Goal: Task Accomplishment & Management: Complete application form

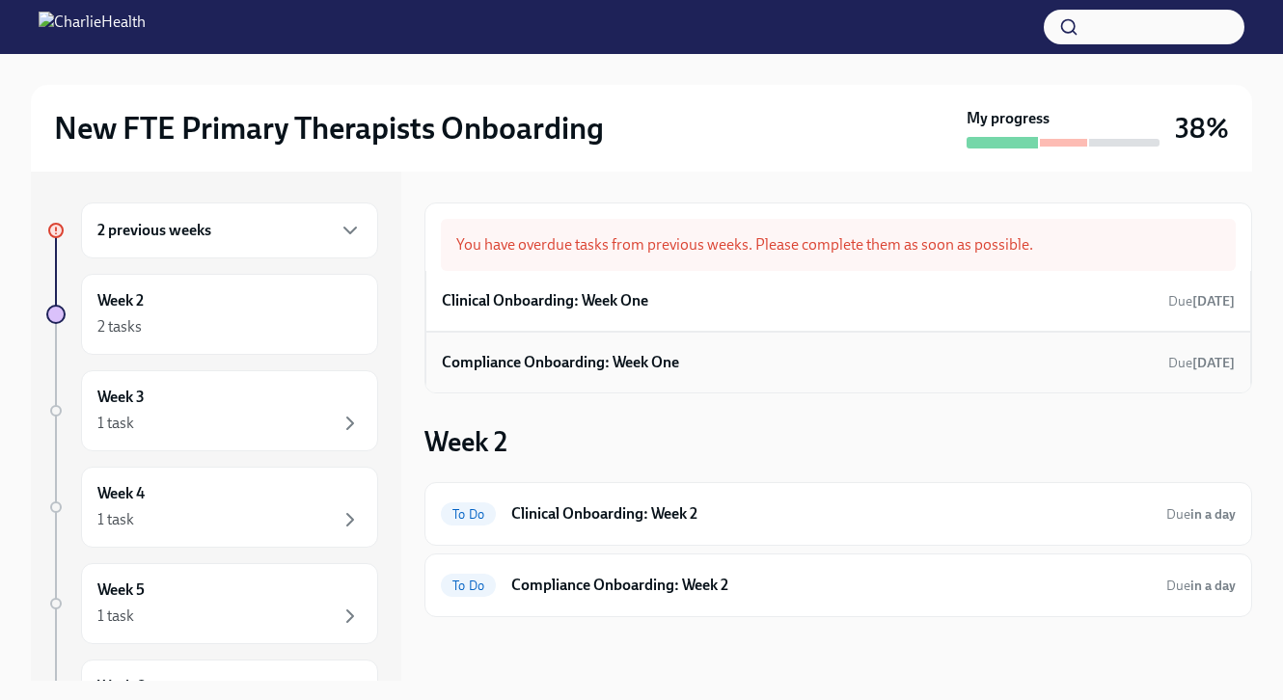
click at [710, 354] on div "Compliance Onboarding: Week One Due [DATE]" at bounding box center [838, 362] width 793 height 29
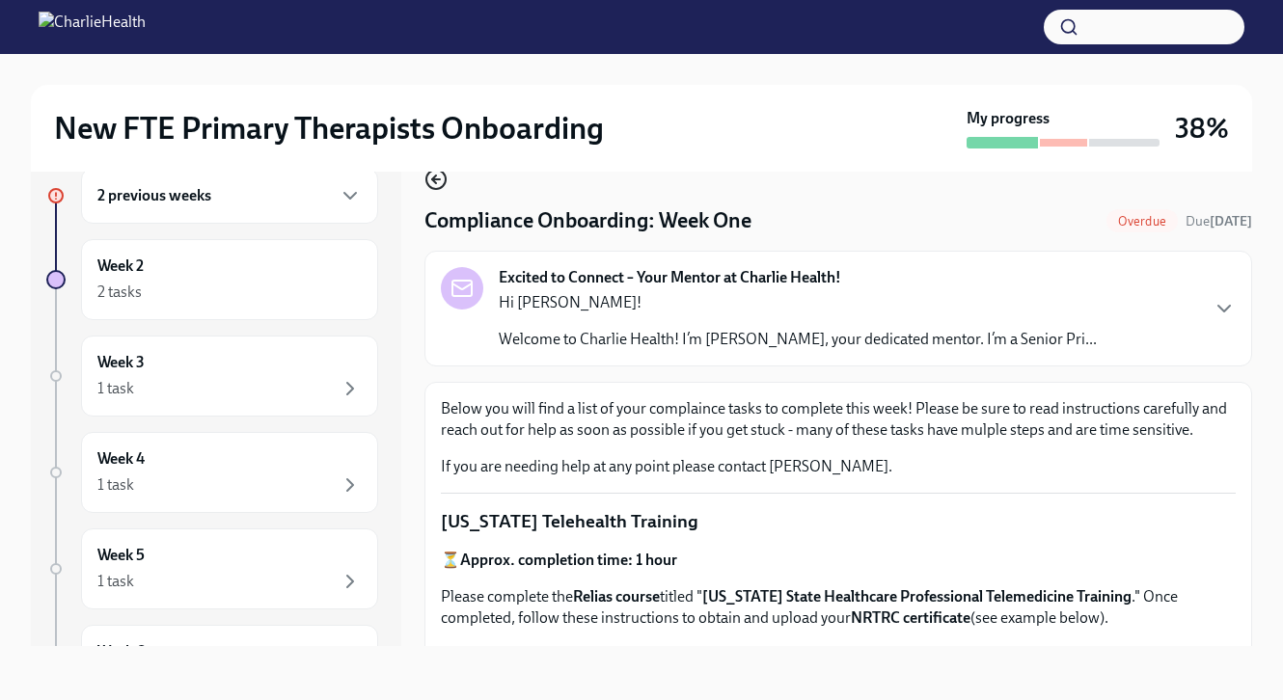
click at [446, 178] on circle "button" at bounding box center [435, 179] width 19 height 19
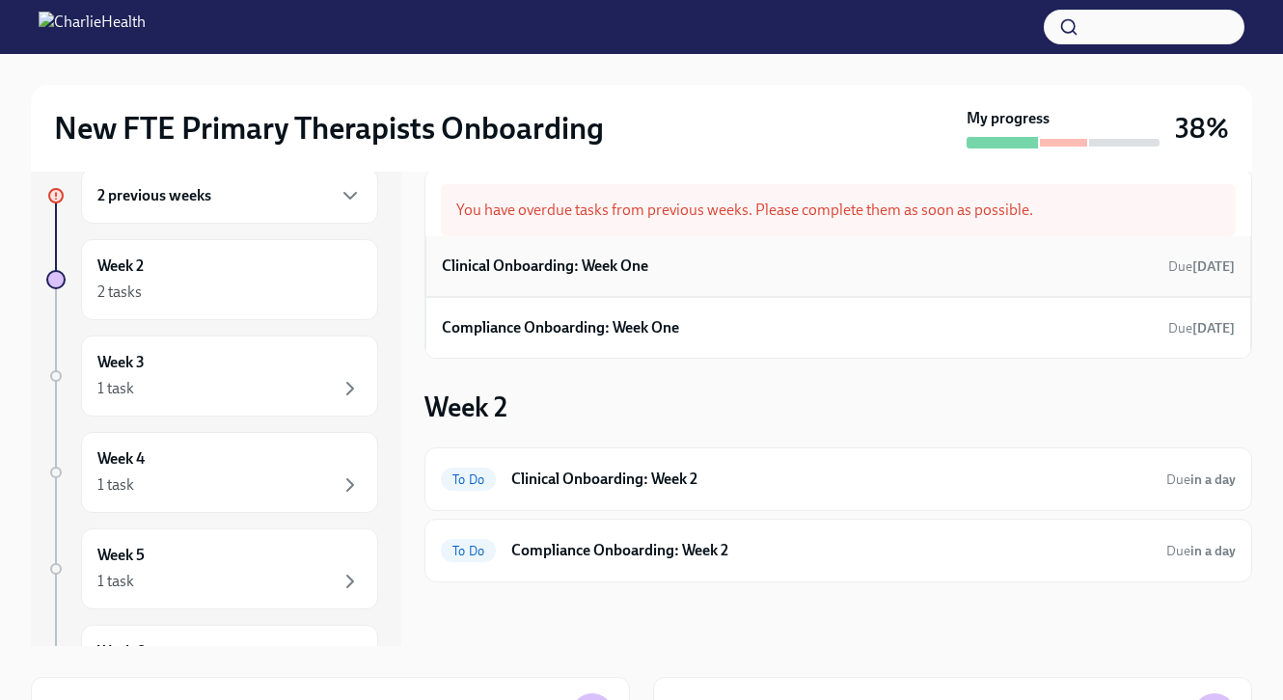
click at [621, 273] on h6 "Clinical Onboarding: Week One" at bounding box center [545, 266] width 206 height 21
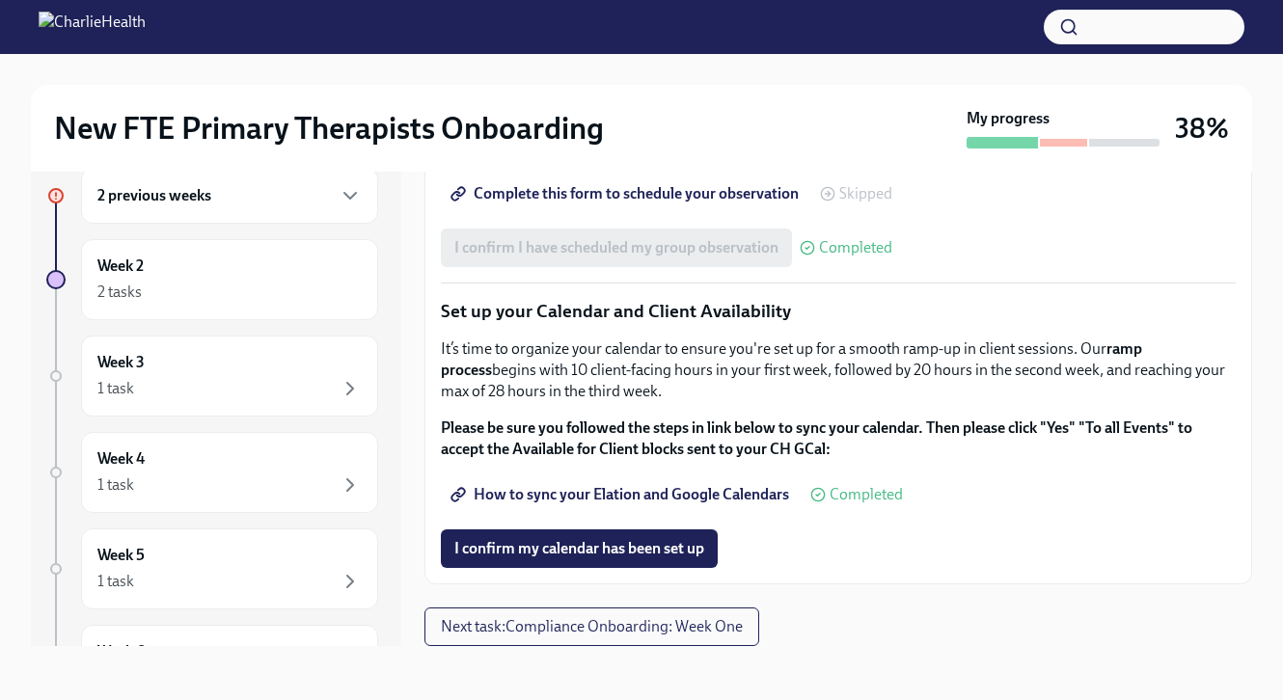
scroll to position [2846, 0]
click at [750, 492] on span "How to sync your Elation and Google Calendars" at bounding box center [621, 494] width 335 height 19
click at [560, 547] on span "I confirm my calendar has been set up" at bounding box center [579, 548] width 250 height 19
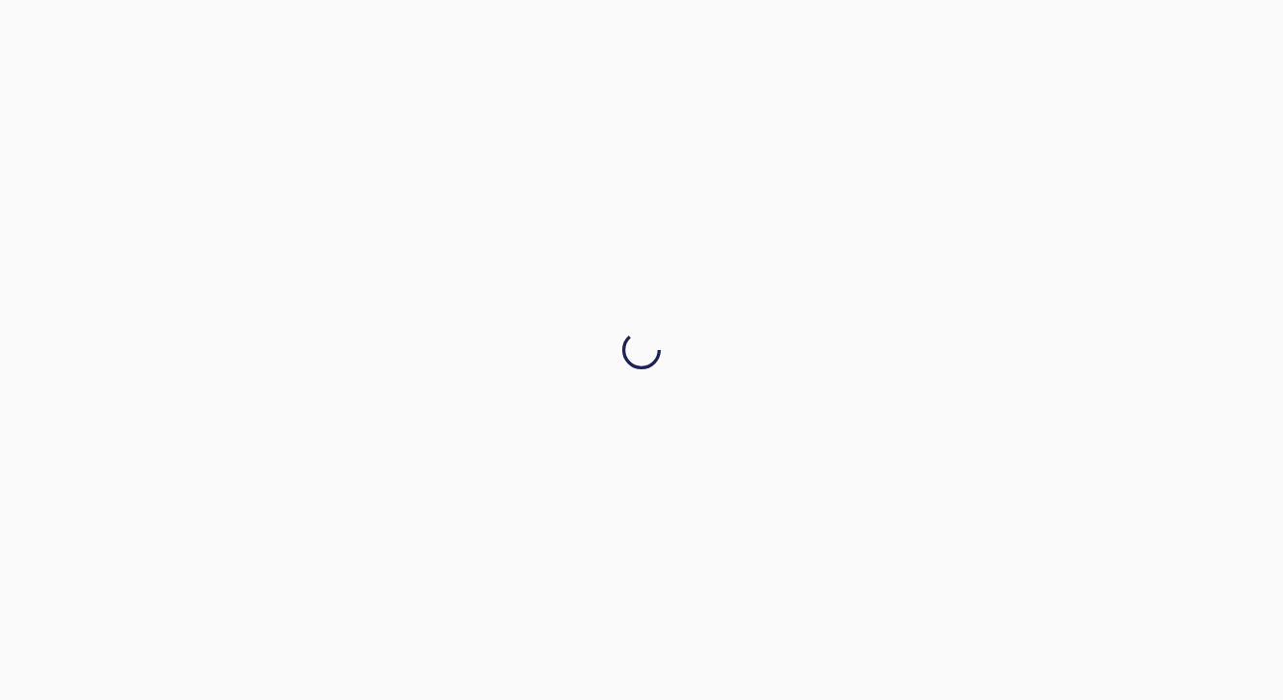
scroll to position [0, 0]
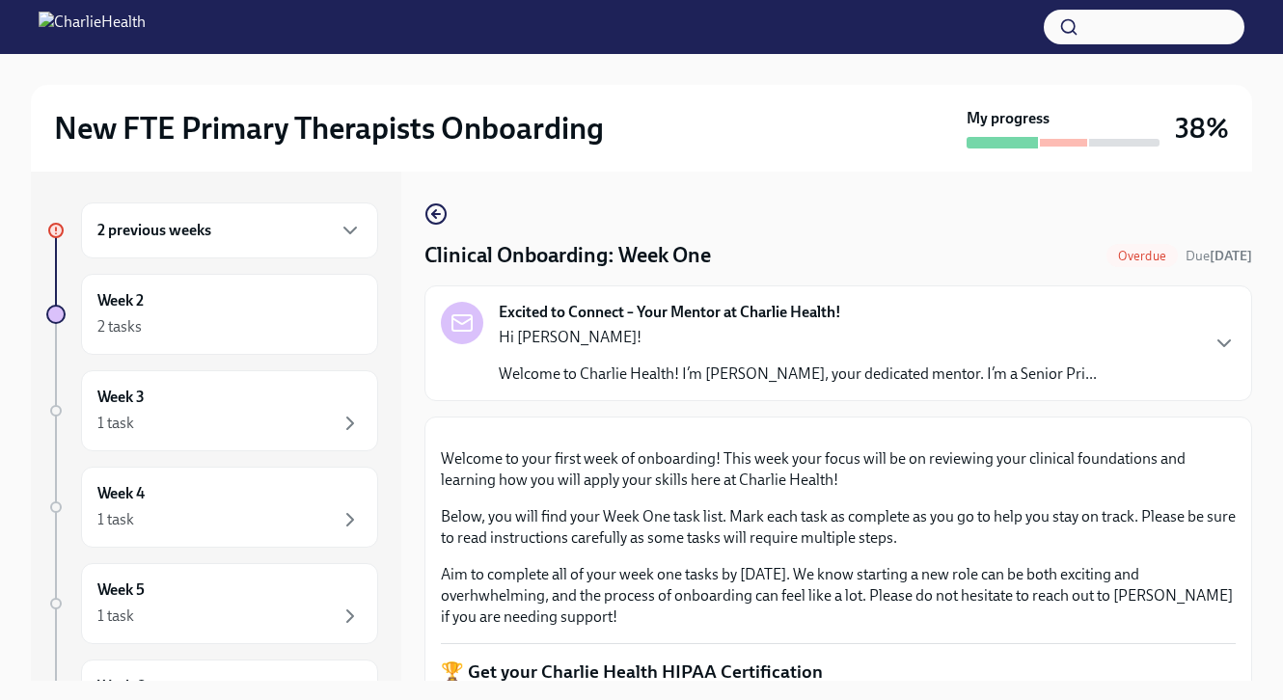
click at [768, 114] on div "New FTE Primary Therapists Onboarding" at bounding box center [506, 128] width 905 height 39
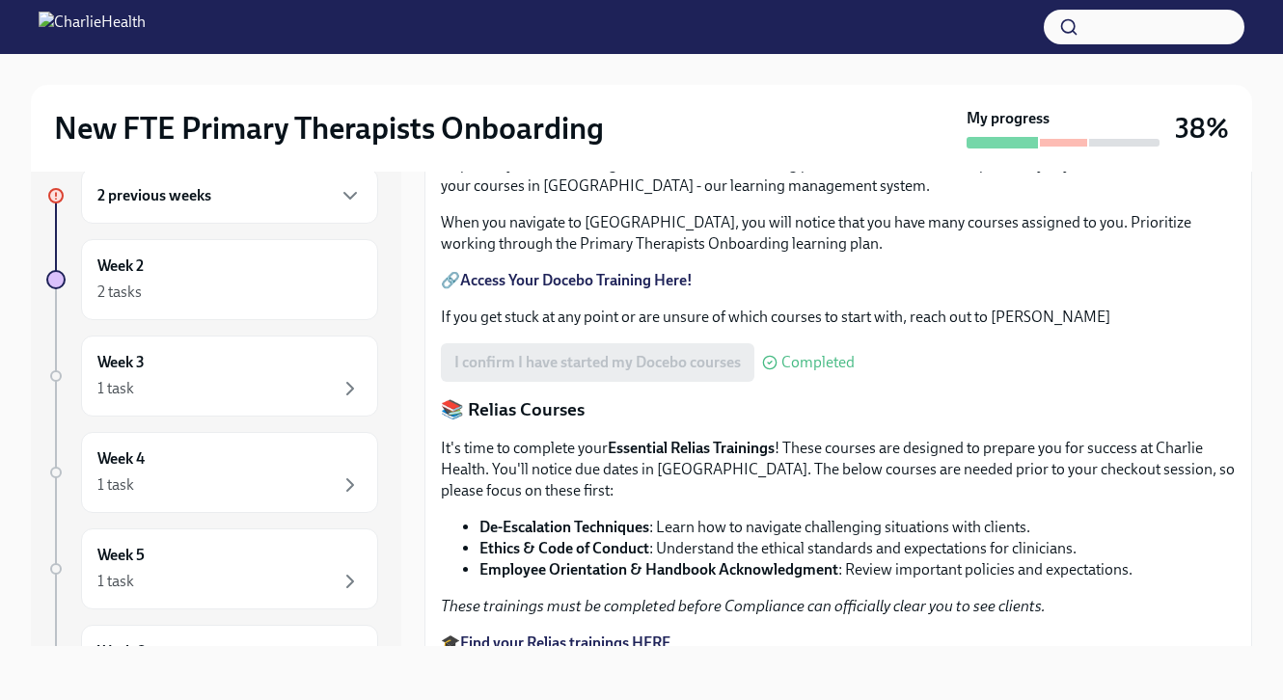
scroll to position [909, 0]
